Goal: Transaction & Acquisition: Purchase product/service

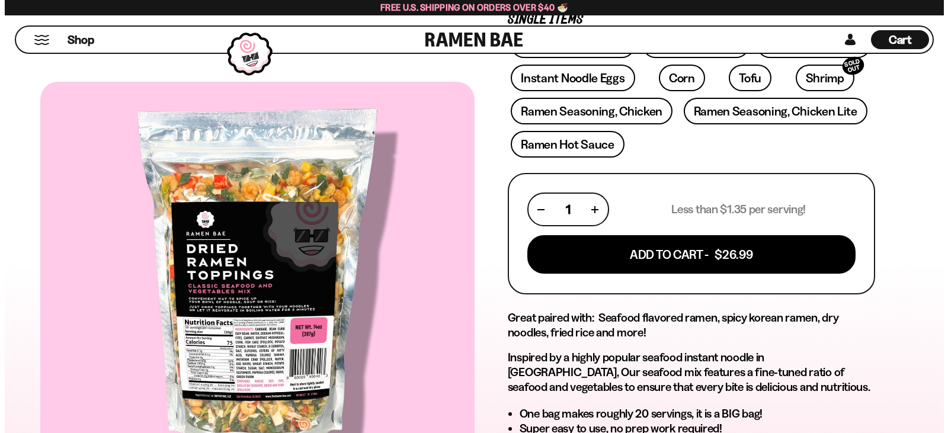
scroll to position [386, 0]
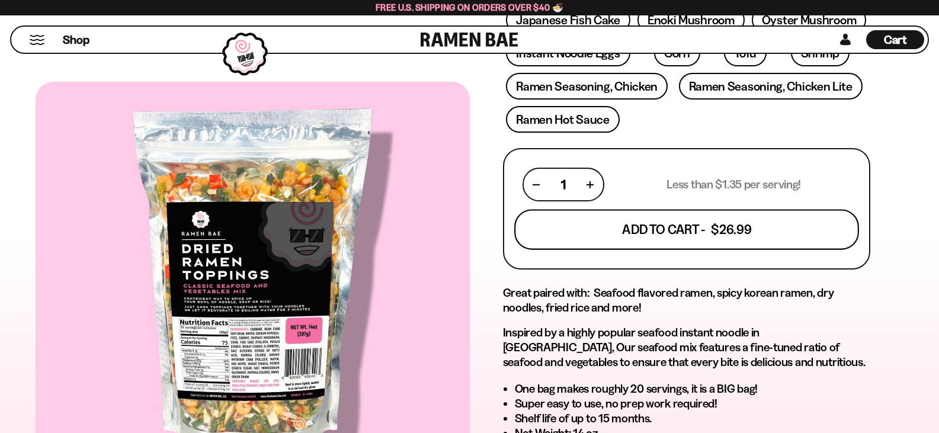
click at [796, 225] on button "Add To Cart - $26.99" at bounding box center [686, 230] width 345 height 40
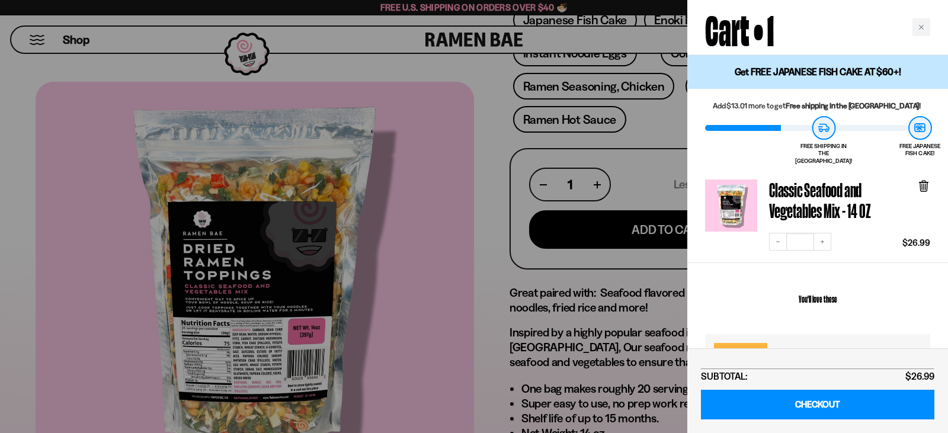
drag, startPoint x: 878, startPoint y: 300, endPoint x: 885, endPoint y: 281, distance: 20.0
click at [885, 281] on h2 "You'll love these" at bounding box center [817, 298] width 225 height 53
click at [900, 289] on h2 "You'll love these" at bounding box center [817, 298] width 225 height 53
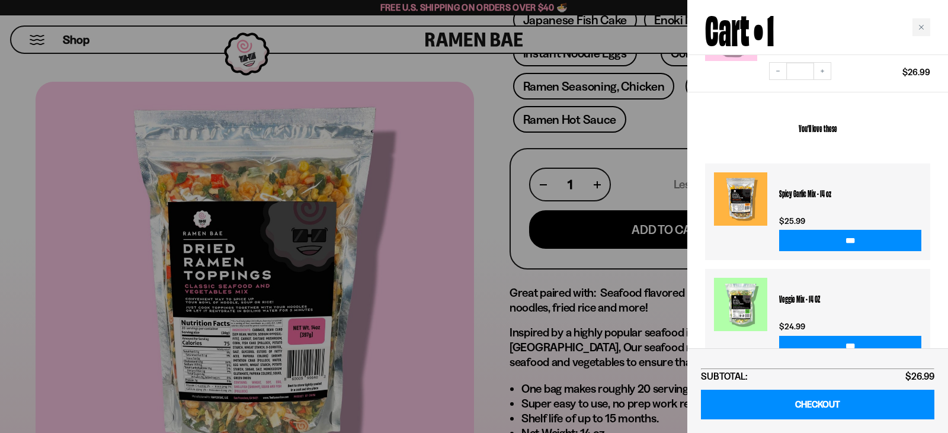
scroll to position [172, 0]
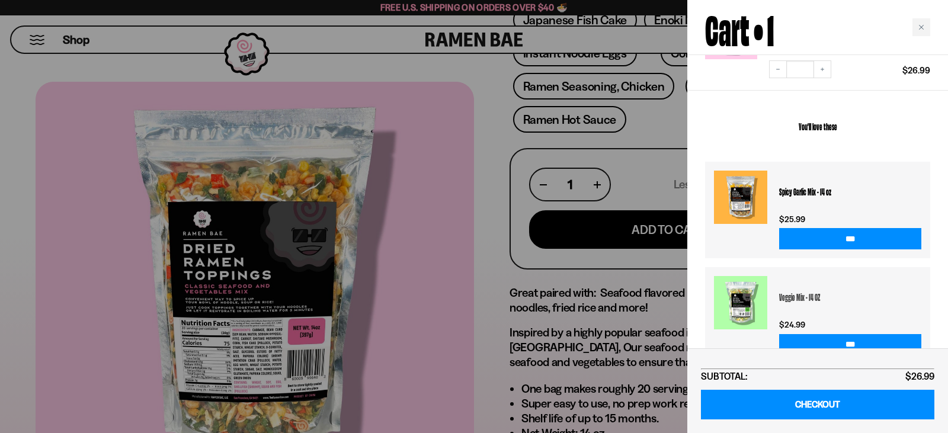
click at [900, 289] on h3 "Veggie Mix - 14 OZ" at bounding box center [850, 296] width 142 height 41
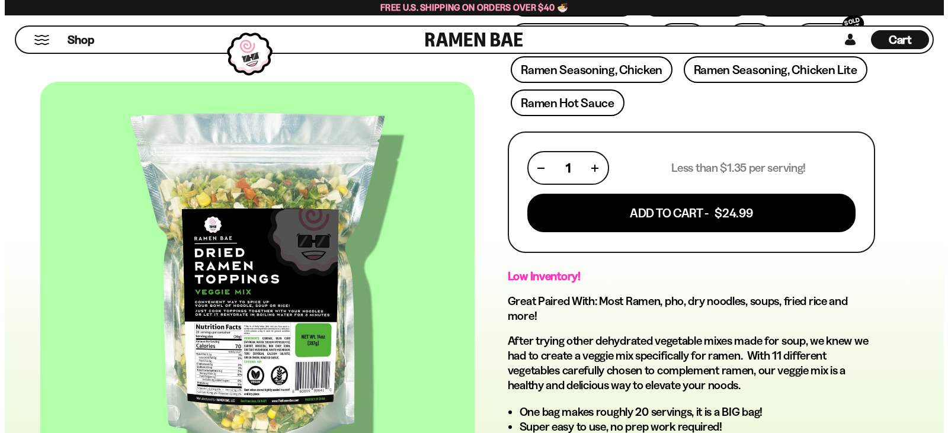
scroll to position [378, 0]
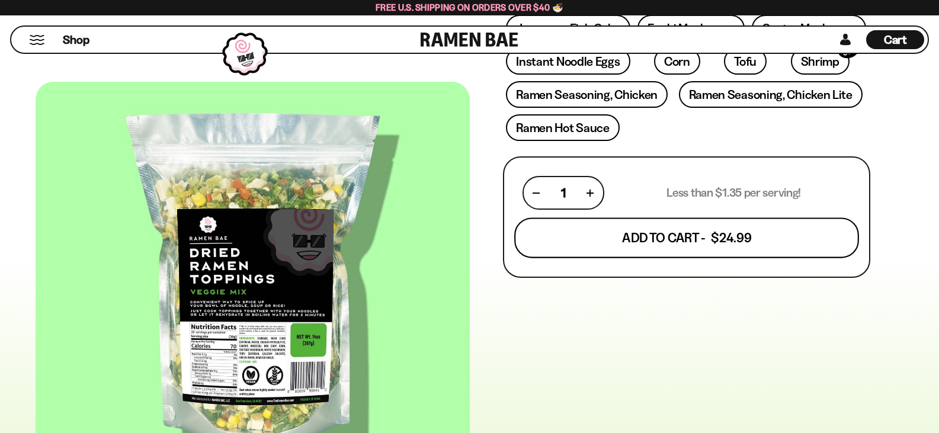
click at [777, 241] on button "Add To Cart - $24.99" at bounding box center [686, 238] width 345 height 40
